Goal: Task Accomplishment & Management: Manage account settings

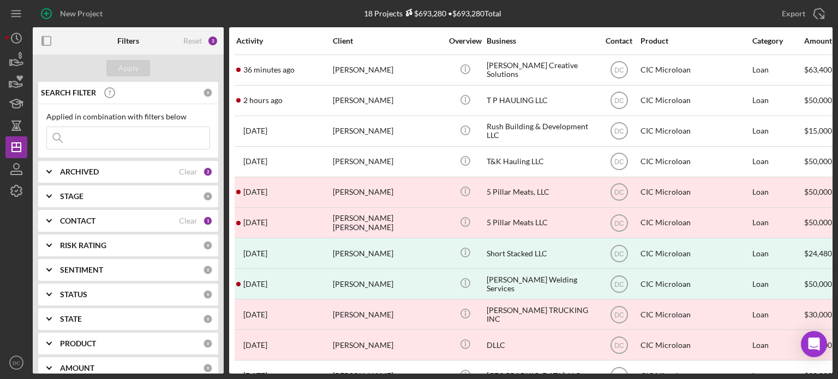
scroll to position [245, 0]
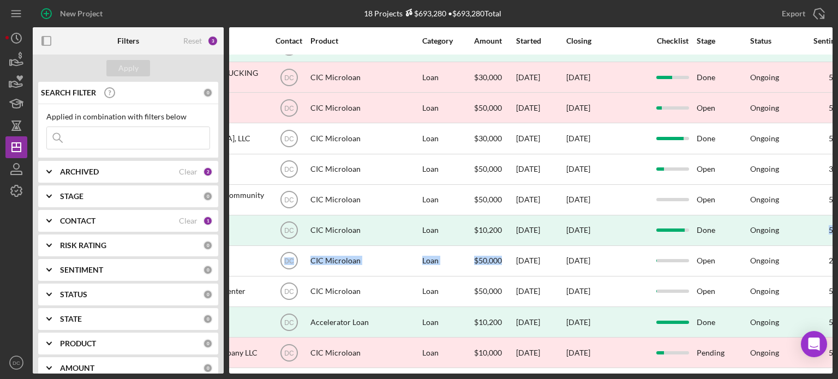
drag, startPoint x: 834, startPoint y: 245, endPoint x: 830, endPoint y: 222, distance: 23.2
click at [830, 222] on div "New Project 18 Projects $693,280 • $693,280 Total Export Icon/Export Filters Re…" at bounding box center [419, 189] width 838 height 379
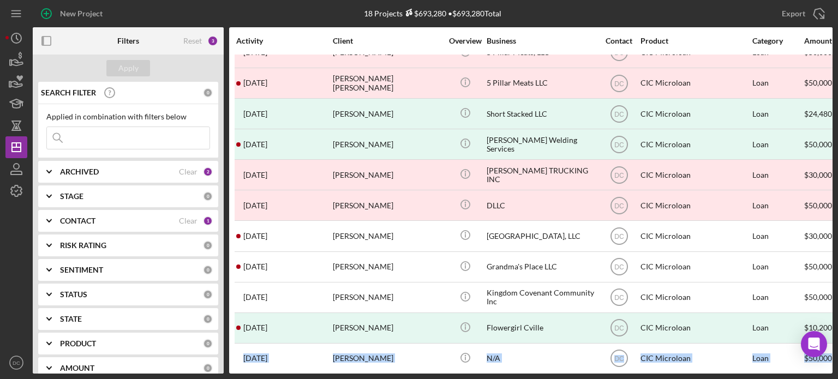
scroll to position [124, 0]
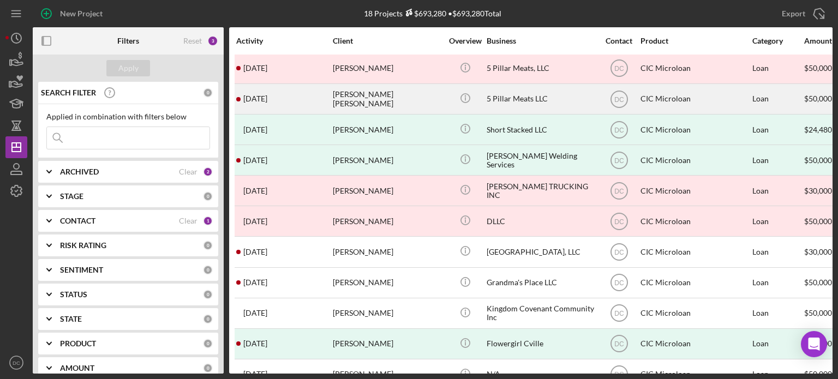
click at [395, 103] on div "[PERSON_NAME] [PERSON_NAME]" at bounding box center [387, 99] width 109 height 29
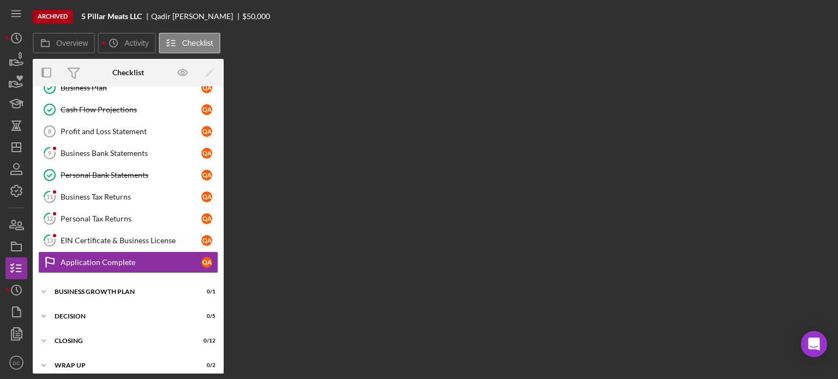
click at [334, 113] on div "Overview Internal Workflow Stage Open Icon/Dropdown Arrow Icon/Archived Archive…" at bounding box center [433, 216] width 800 height 315
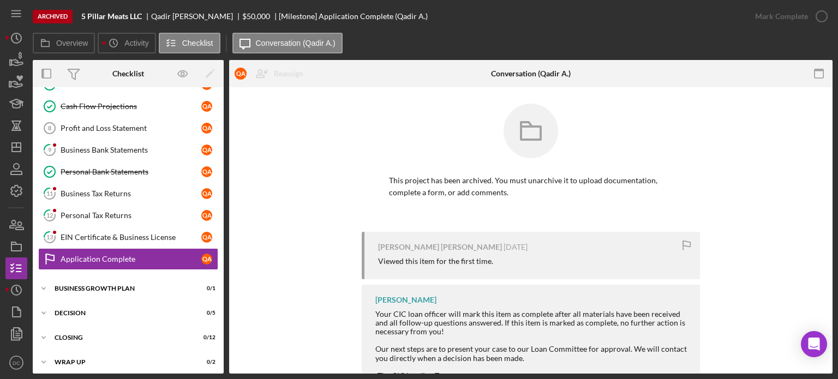
drag, startPoint x: 225, startPoint y: 238, endPoint x: 216, endPoint y: 118, distance: 120.9
click at [216, 118] on div "Overview Internal Workflow Stage Open Icon/Dropdown Arrow Icon/Archived Archive…" at bounding box center [433, 217] width 800 height 314
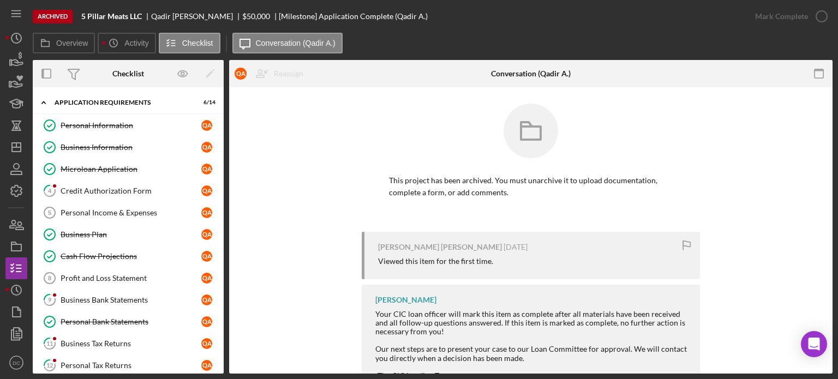
scroll to position [5, 0]
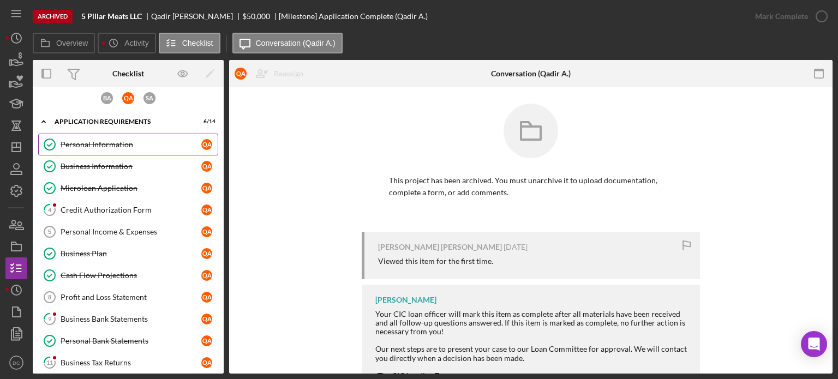
click at [163, 137] on link "Personal Information Personal Information Q A" at bounding box center [128, 145] width 180 height 22
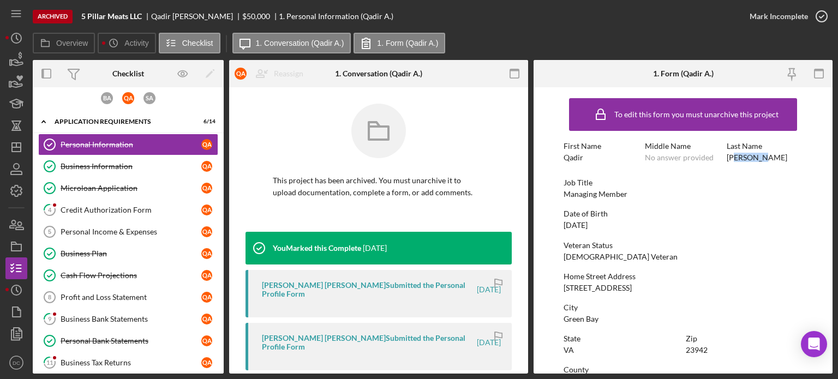
drag, startPoint x: 762, startPoint y: 158, endPoint x: 735, endPoint y: 159, distance: 26.8
click at [735, 159] on div "[PERSON_NAME]" at bounding box center [757, 157] width 61 height 9
click at [767, 170] on div "First Name [PERSON_NAME] Middle Name No answer provided Last Name [PERSON_NAME]" at bounding box center [683, 157] width 239 height 31
drag, startPoint x: 767, startPoint y: 151, endPoint x: 724, endPoint y: 160, distance: 43.6
click at [724, 160] on div "First Name [PERSON_NAME] Middle Name No answer provided Last Name [PERSON_NAME]" at bounding box center [683, 157] width 239 height 31
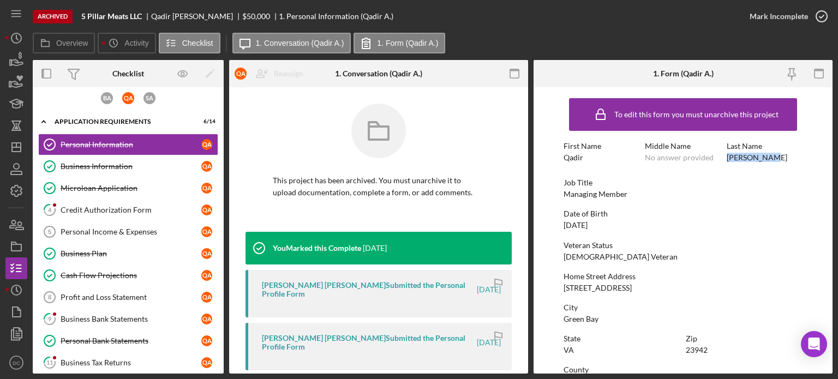
copy div "[PERSON_NAME]"
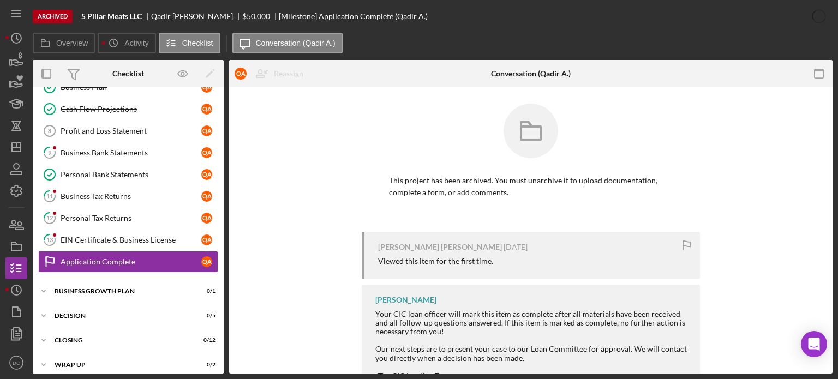
scroll to position [176, 0]
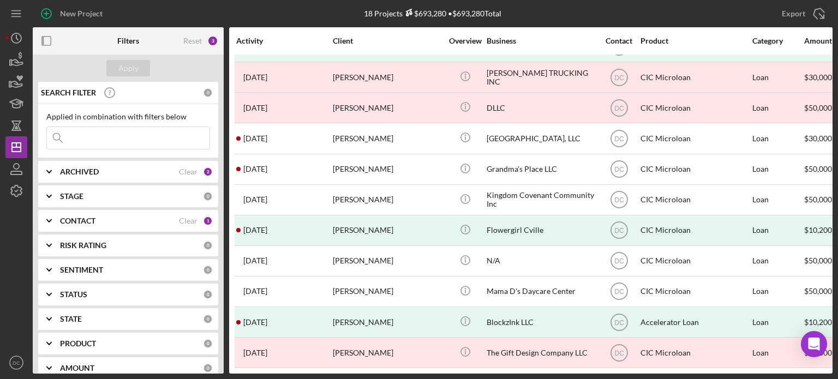
scroll to position [241, 0]
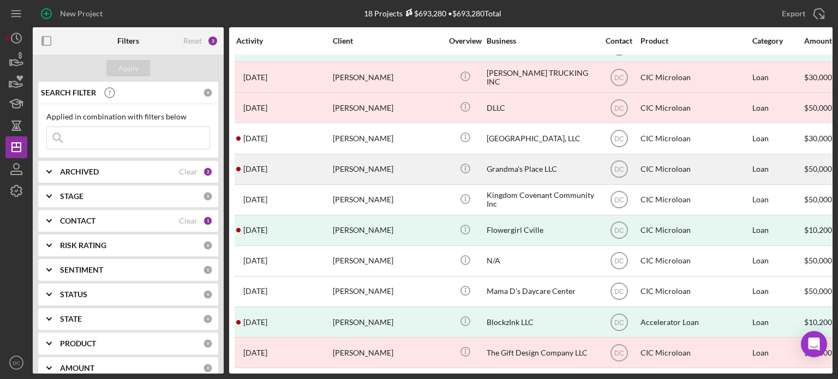
click at [393, 163] on div "[PERSON_NAME]" at bounding box center [387, 169] width 109 height 29
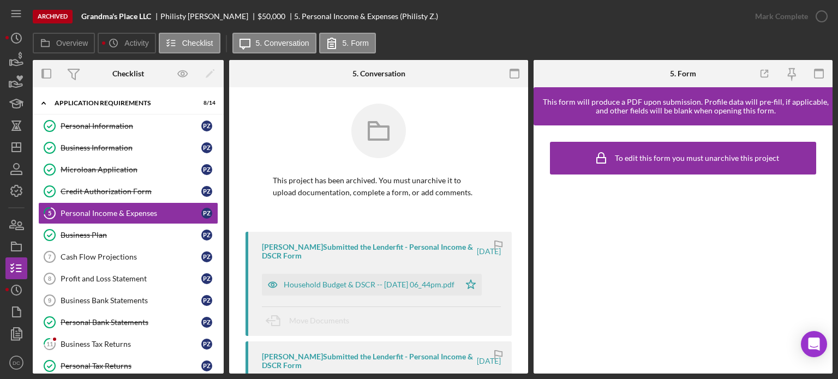
drag, startPoint x: 160, startPoint y: 13, endPoint x: 211, endPoint y: 21, distance: 51.5
click at [211, 21] on div "Archived Grandma's Place LLC [PERSON_NAME] $50,000 $50,000 5. Personal Income &…" at bounding box center [389, 16] width 712 height 33
copy div "[PERSON_NAME]"
click at [138, 13] on b "Grandma's Place LLC" at bounding box center [116, 16] width 70 height 9
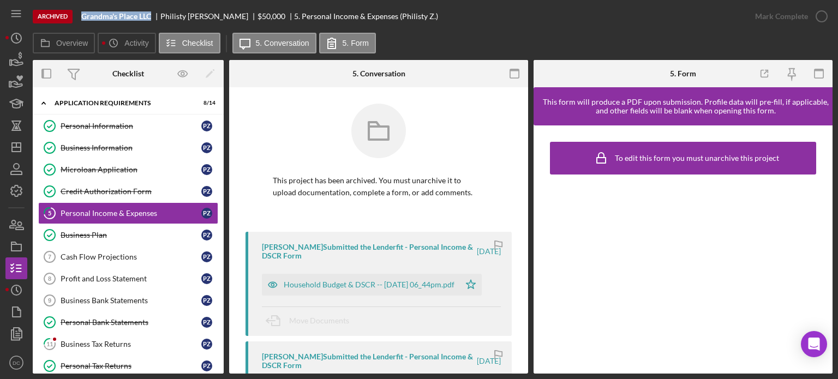
drag, startPoint x: 152, startPoint y: 14, endPoint x: 82, endPoint y: 15, distance: 70.4
click at [82, 15] on b "Grandma's Place LLC" at bounding box center [116, 16] width 70 height 9
copy b "Grandma's Place LLC"
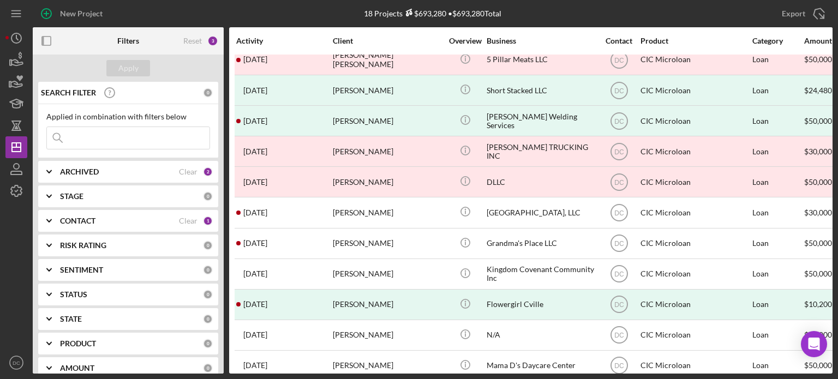
scroll to position [165, 0]
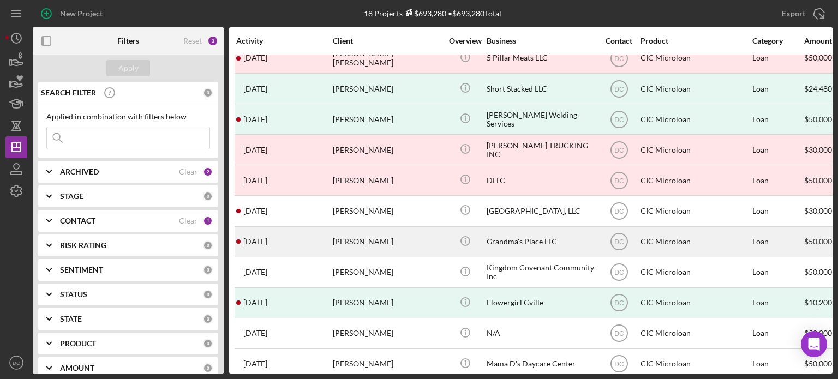
click at [366, 239] on div "[PERSON_NAME]" at bounding box center [387, 242] width 109 height 29
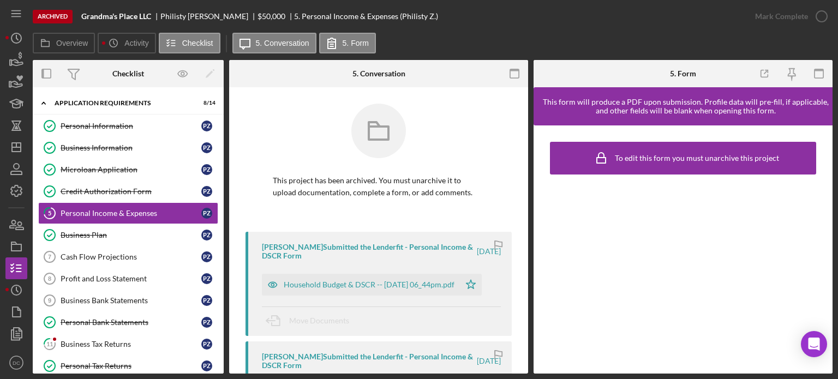
click at [175, 10] on div "Archived Grandma's Place LLC [PERSON_NAME] $50,000 $50,000 5. Personal Income &…" at bounding box center [389, 16] width 712 height 33
click at [200, 20] on div "[PERSON_NAME]" at bounding box center [208, 16] width 97 height 9
drag, startPoint x: 211, startPoint y: 16, endPoint x: 164, endPoint y: 12, distance: 47.1
click at [164, 12] on div "[PERSON_NAME]" at bounding box center [208, 16] width 97 height 9
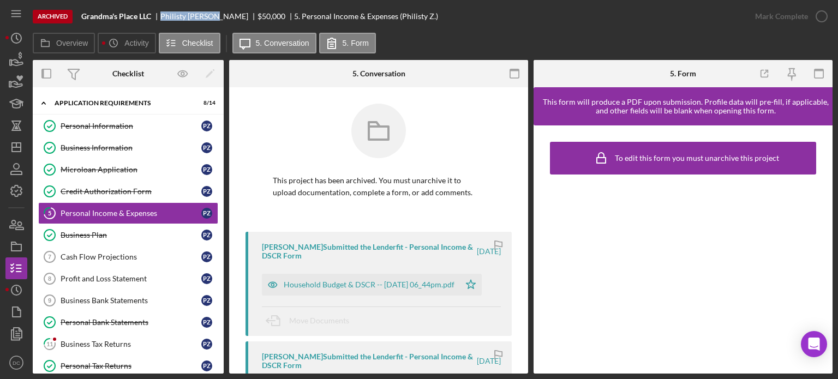
copy div "[PERSON_NAME]"
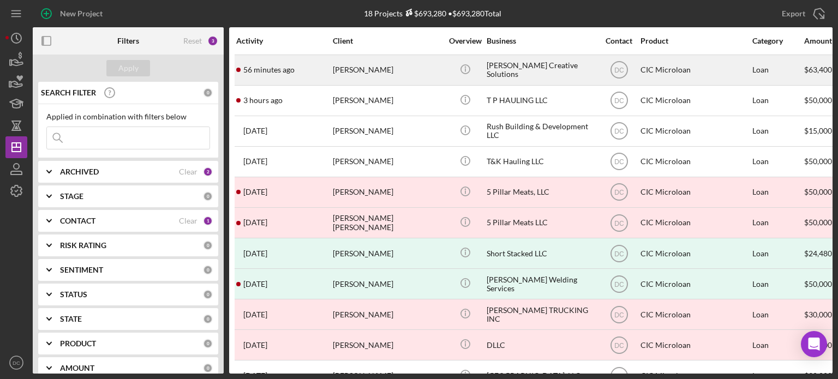
click at [371, 78] on div "[PERSON_NAME]" at bounding box center [387, 70] width 109 height 29
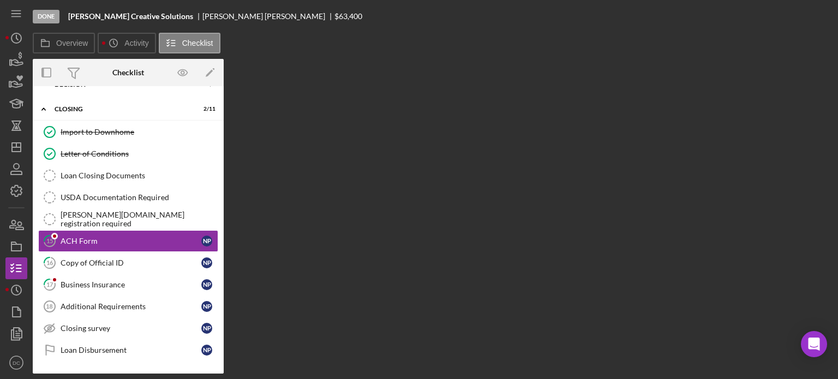
scroll to position [75, 0]
